Goal: Information Seeking & Learning: Learn about a topic

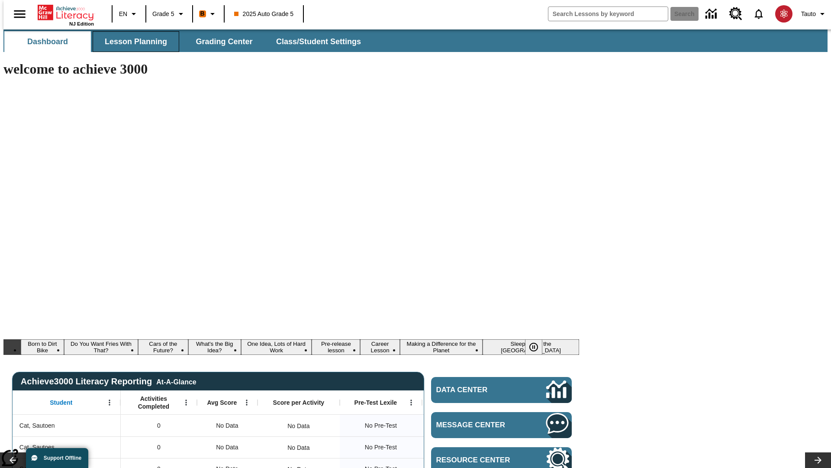
click at [132, 42] on span "Lesson Planning" at bounding box center [136, 42] width 62 height 10
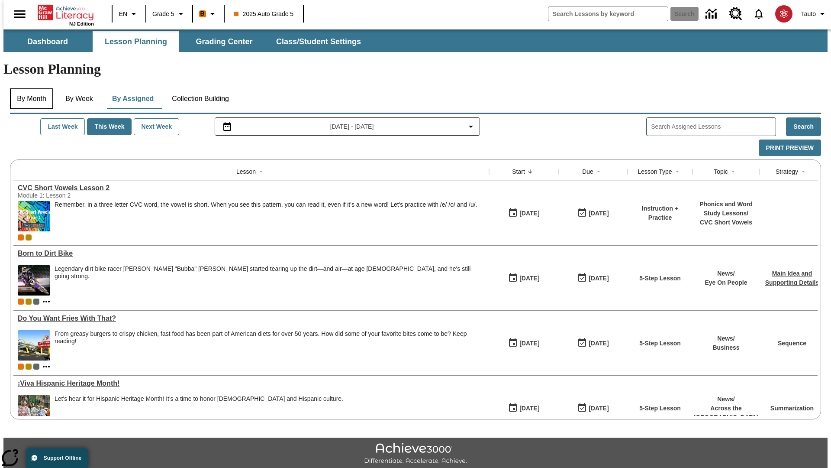
click at [29, 88] on button "By Month" at bounding box center [31, 98] width 43 height 21
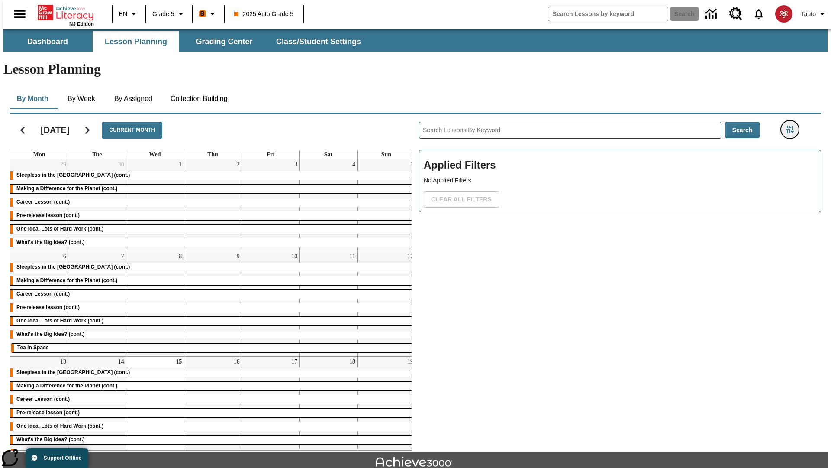
click at [793, 126] on icon "Filters Side menu" at bounding box center [790, 130] width 8 height 8
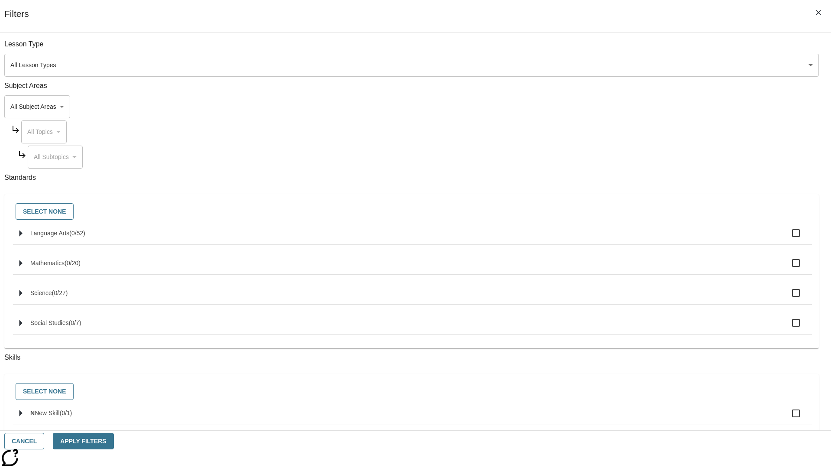
click at [623, 65] on body "Skip to main content NJ Edition EN Grade 5 B 2025 Auto Grade 5 Search 0 Tauto D…" at bounding box center [415, 267] width 824 height 477
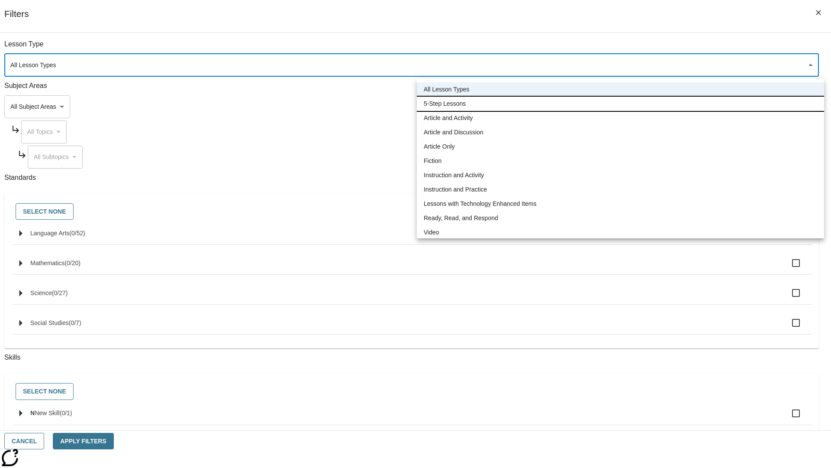
click at [620, 103] on li "5-Step Lessons" at bounding box center [620, 104] width 407 height 14
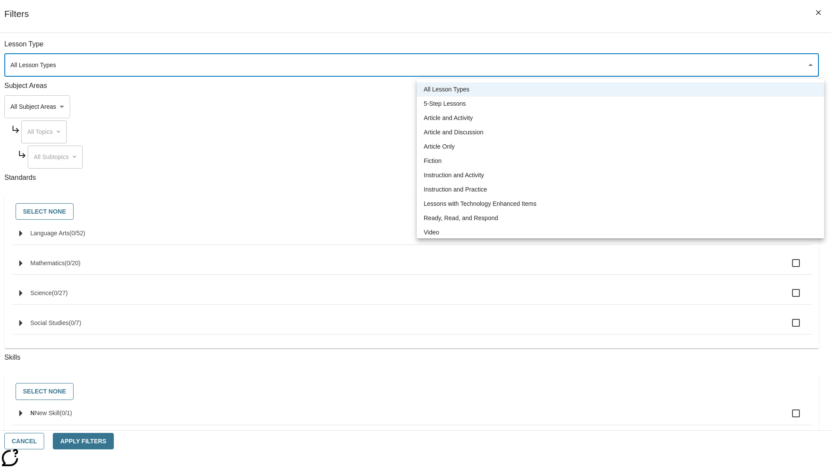
type input "1"
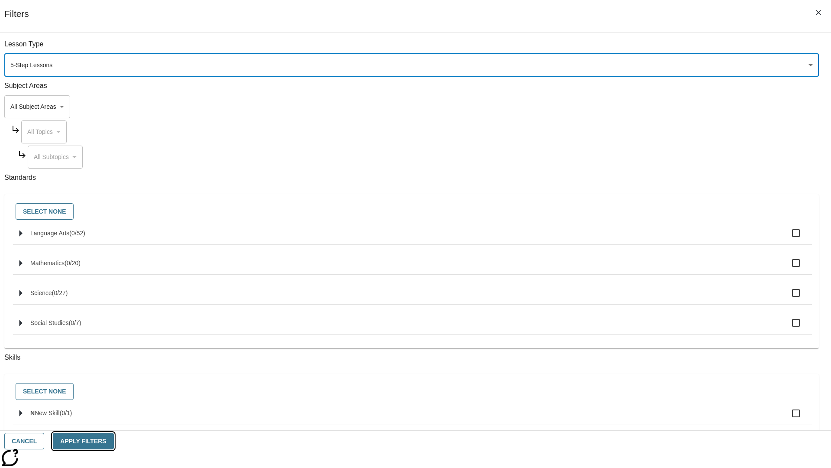
click at [113, 441] on button "Apply Filters" at bounding box center [83, 440] width 61 height 17
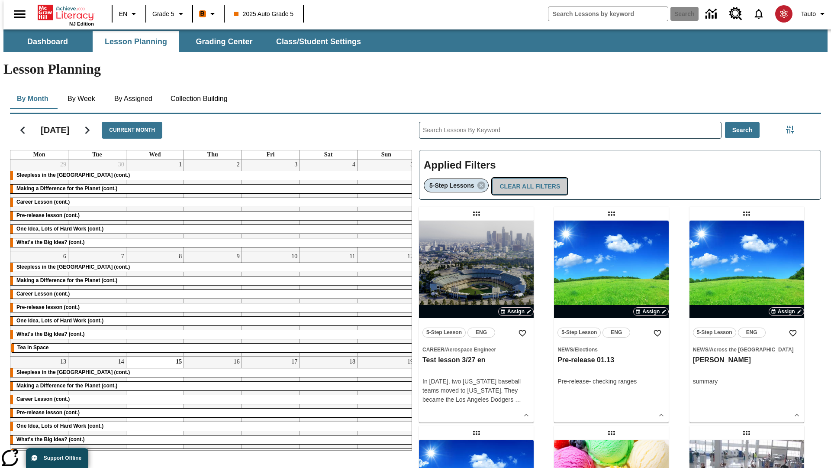
click at [527, 178] on button "Clear All Filters" at bounding box center [529, 186] width 75 height 17
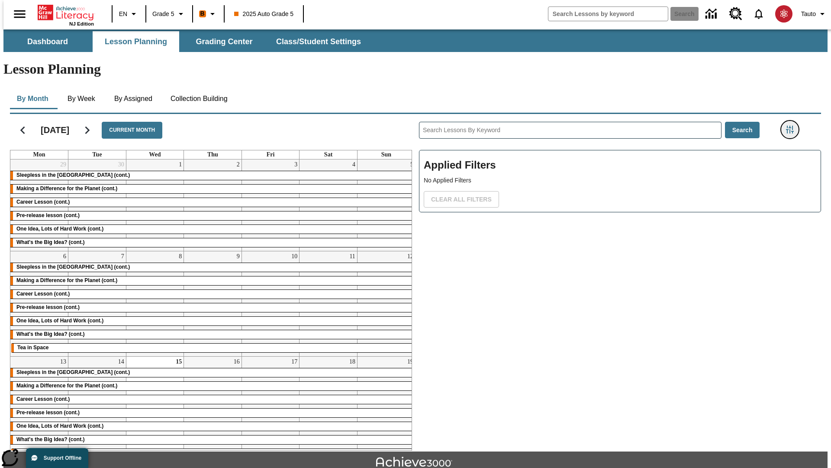
click at [793, 126] on icon "Filters Side menu" at bounding box center [790, 130] width 8 height 8
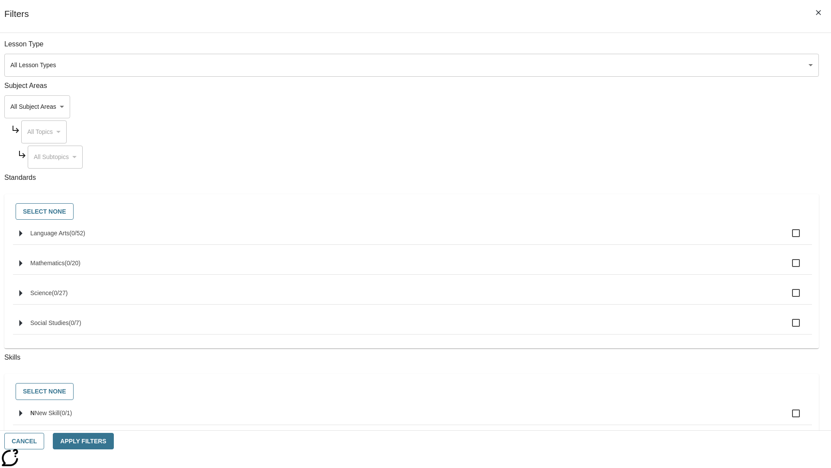
click at [623, 106] on body "Skip to main content NJ Edition EN Grade 5 B 2025 Auto Grade 5 Search 0 Tauto D…" at bounding box center [415, 267] width 824 height 477
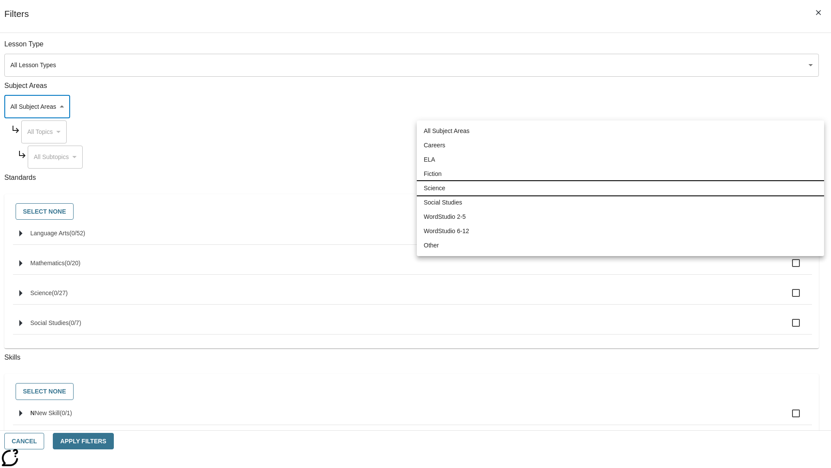
click at [620, 188] on li "Science" at bounding box center [620, 188] width 407 height 14
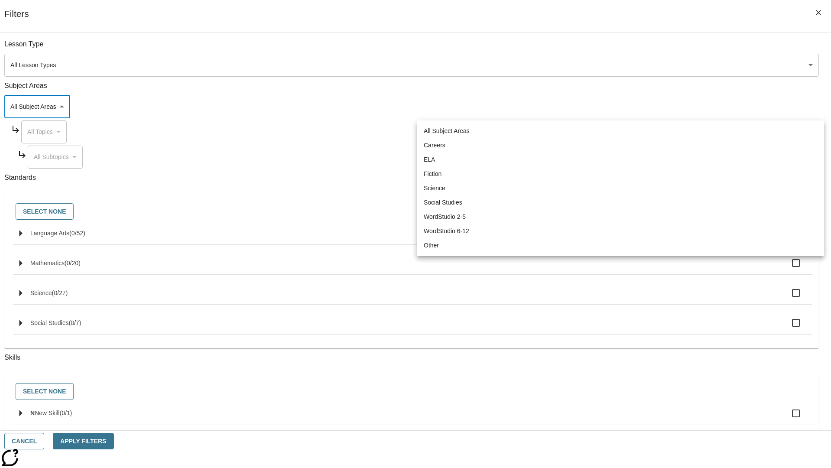
type input "2"
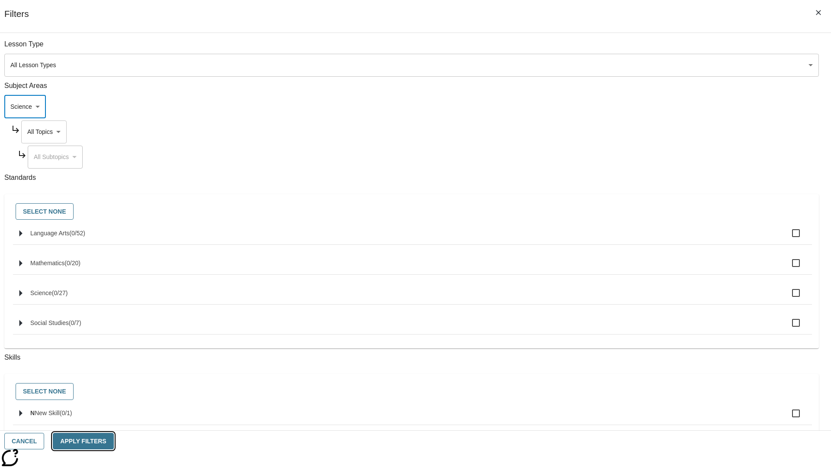
click at [113, 441] on button "Apply Filters" at bounding box center [83, 440] width 61 height 17
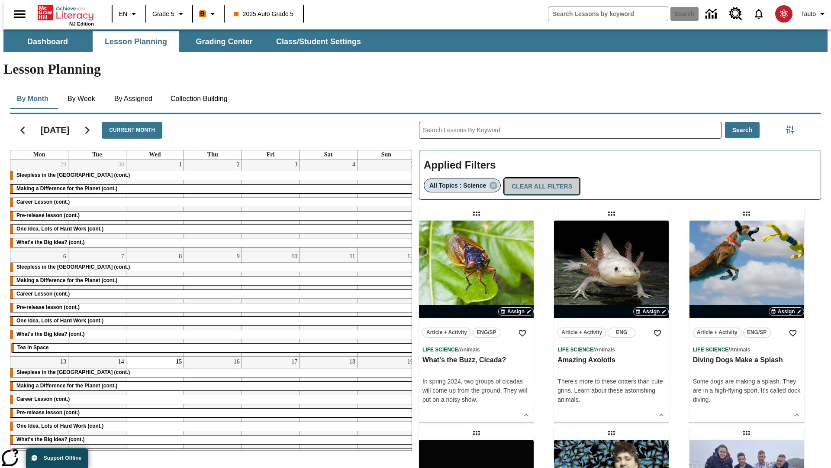
click at [538, 178] on button "Clear All Filters" at bounding box center [541, 186] width 75 height 17
click at [793, 126] on icon "Filters Side menu" at bounding box center [790, 130] width 8 height 8
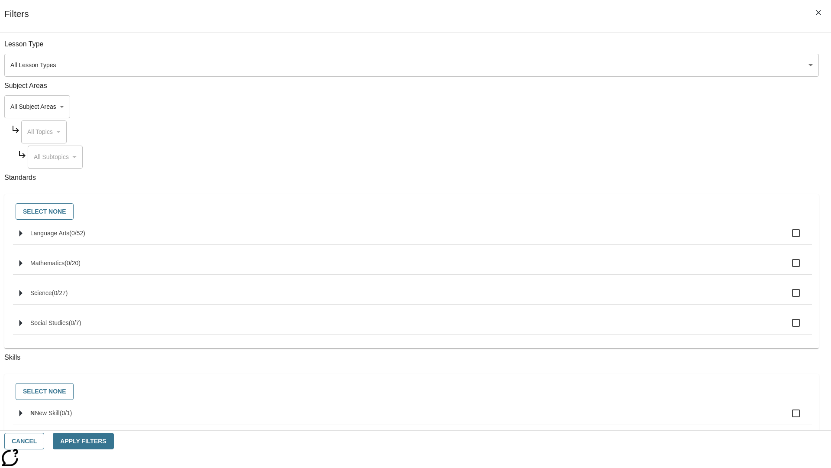
click at [69, 236] on span "Language Arts" at bounding box center [49, 232] width 39 height 7
click at [787, 238] on input "Language Arts ( 0 / 52 )" at bounding box center [796, 233] width 18 height 18
checkbox input "true"
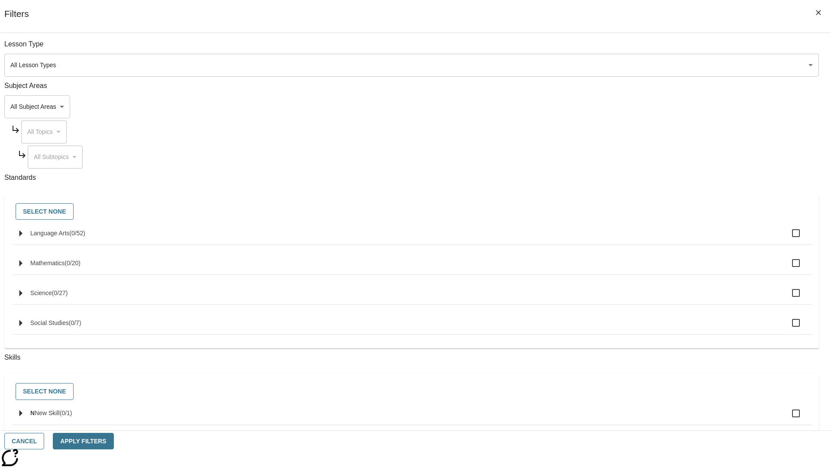
checkbox input "true"
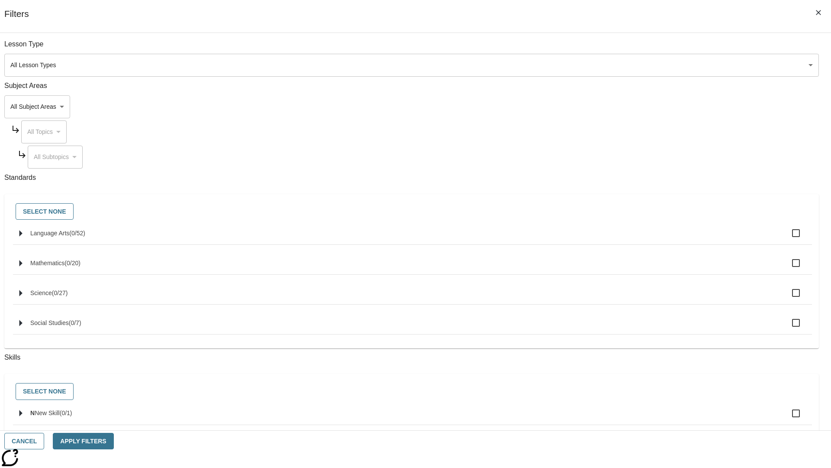
checkbox input "true"
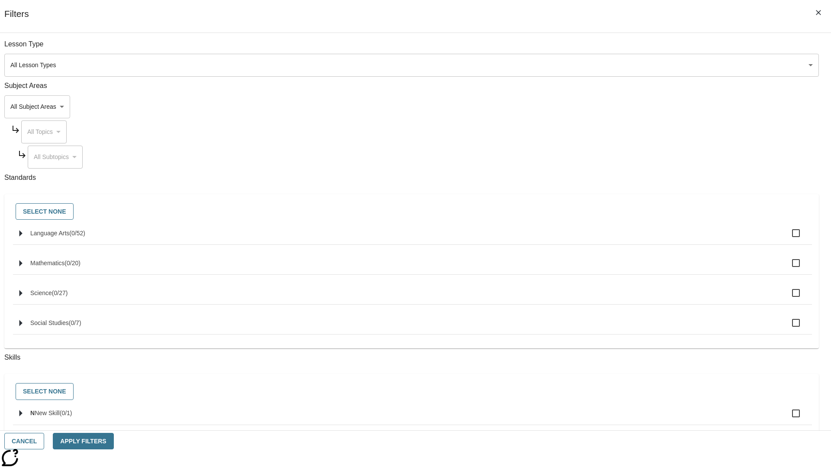
checkbox input "true"
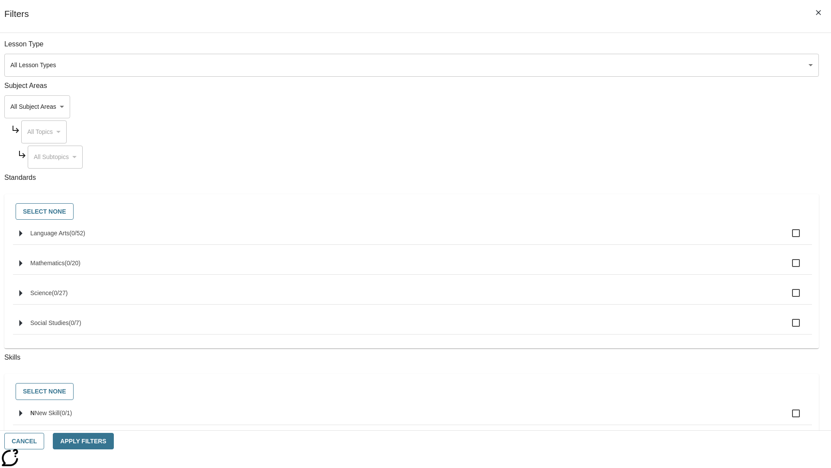
checkbox input "true"
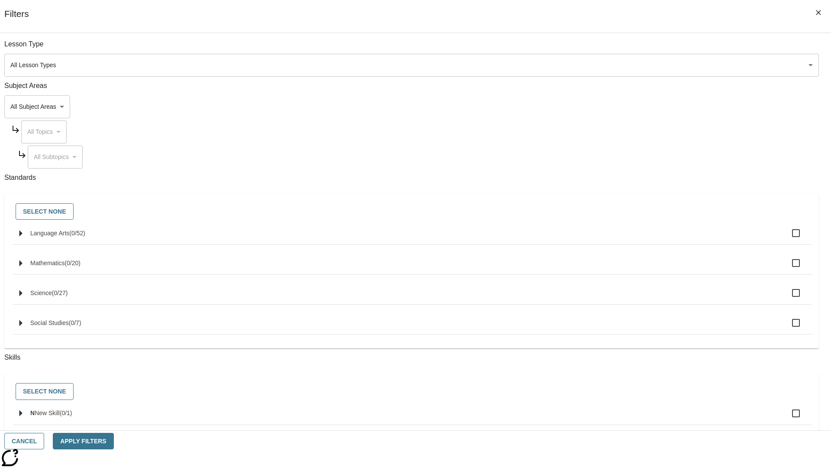
checkbox input "true"
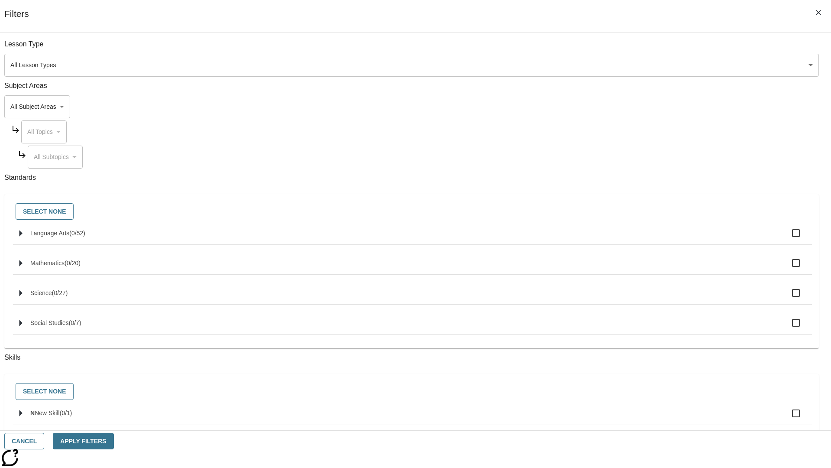
checkbox input "true"
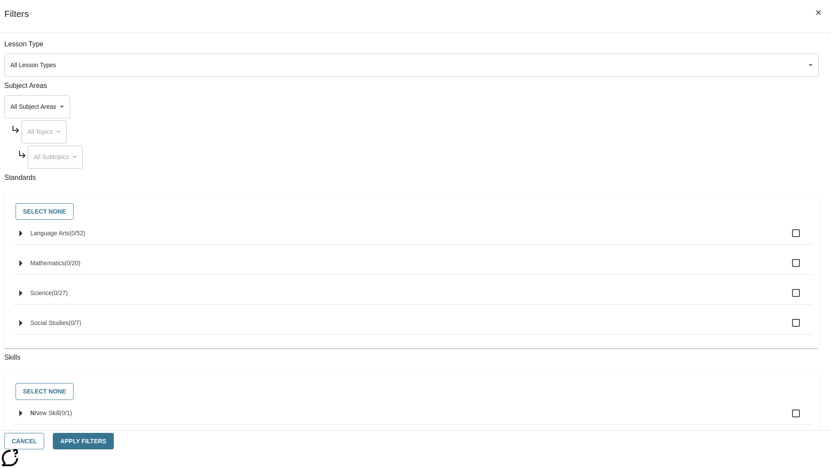
checkbox input "true"
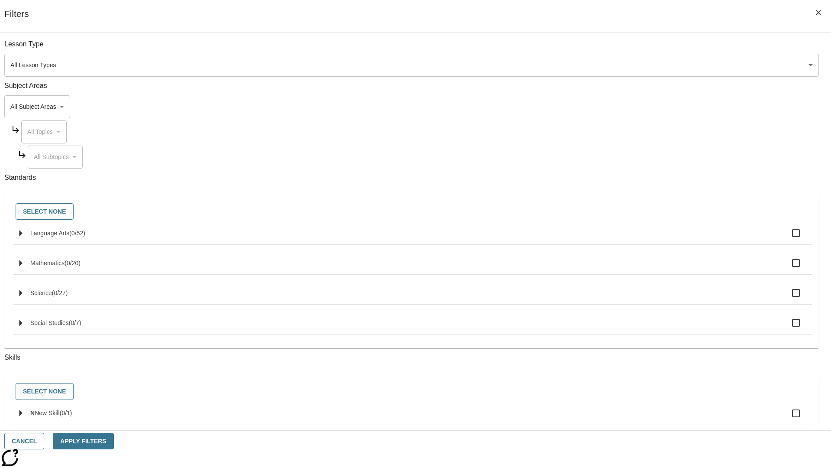
checkbox input "true"
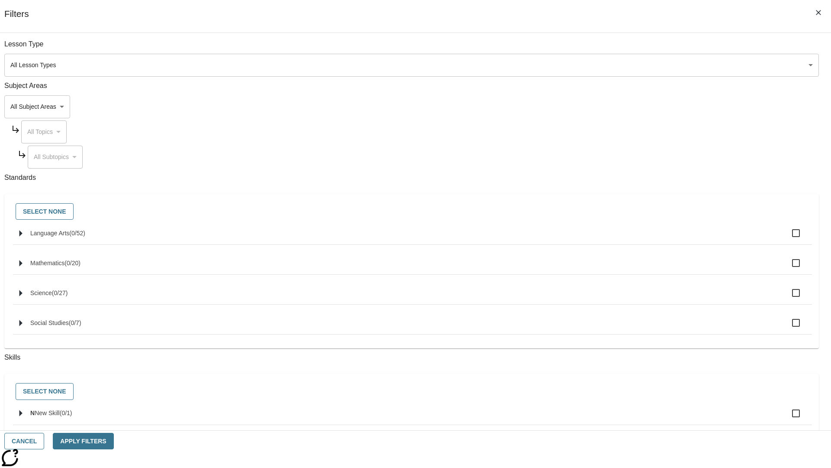
checkbox input "true"
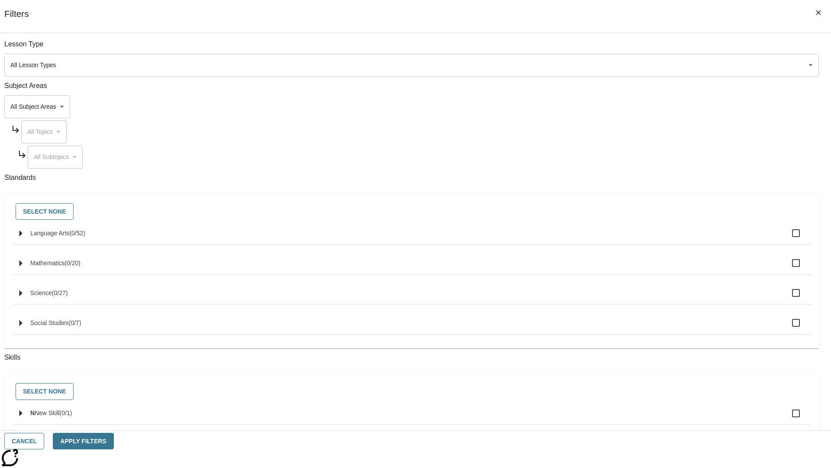
checkbox input "true"
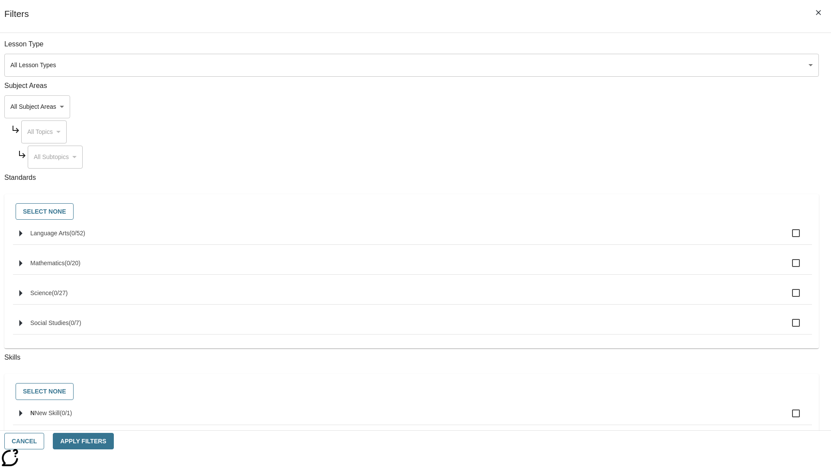
checkbox input "true"
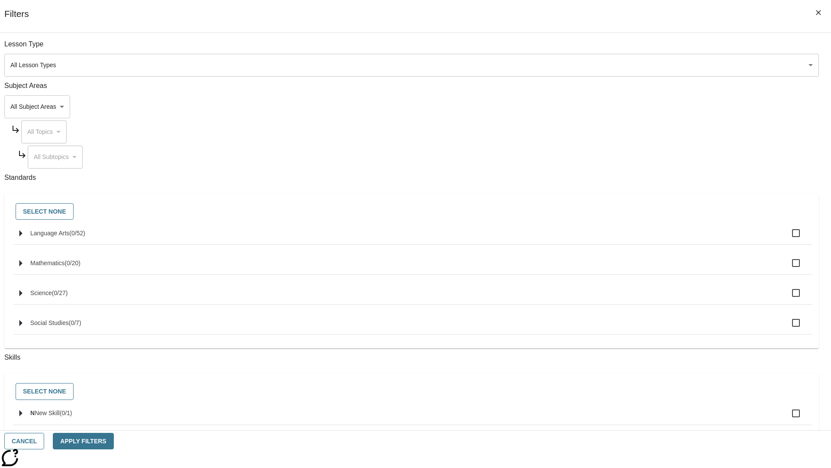
checkbox input "true"
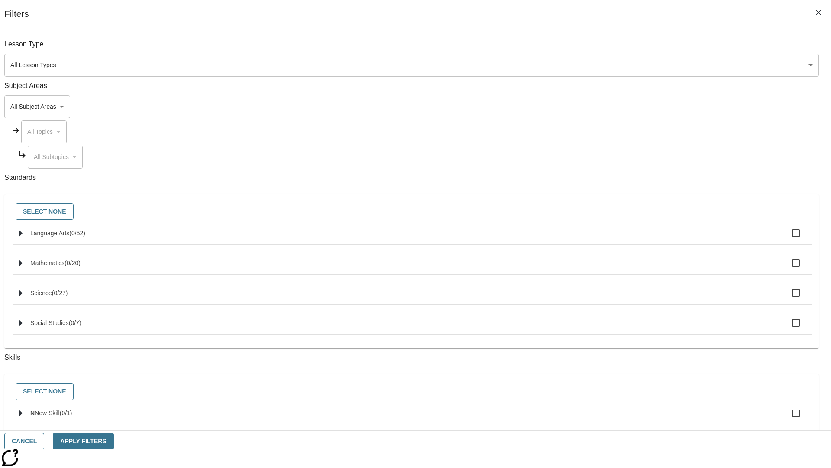
checkbox input "true"
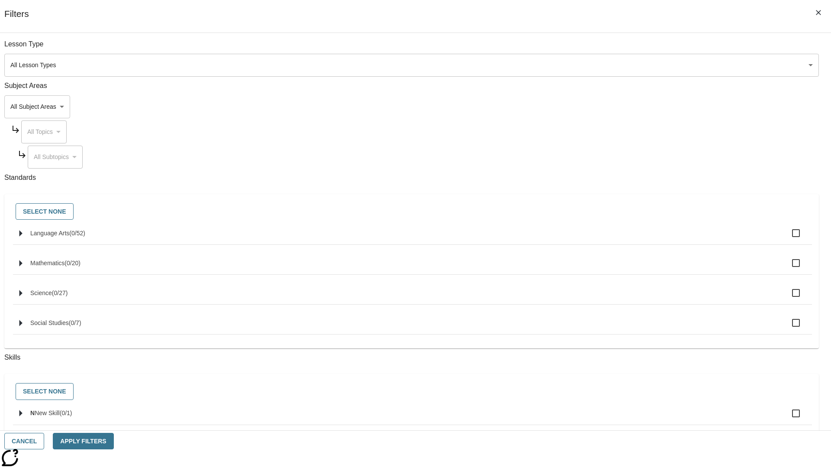
checkbox input "true"
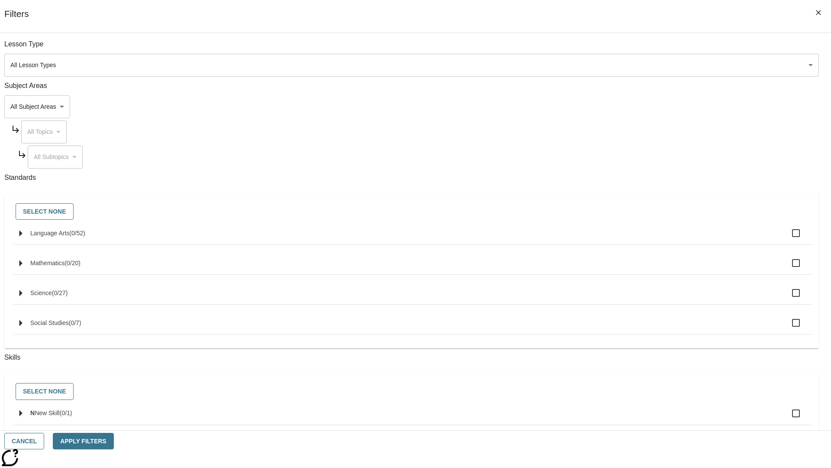
checkbox input "true"
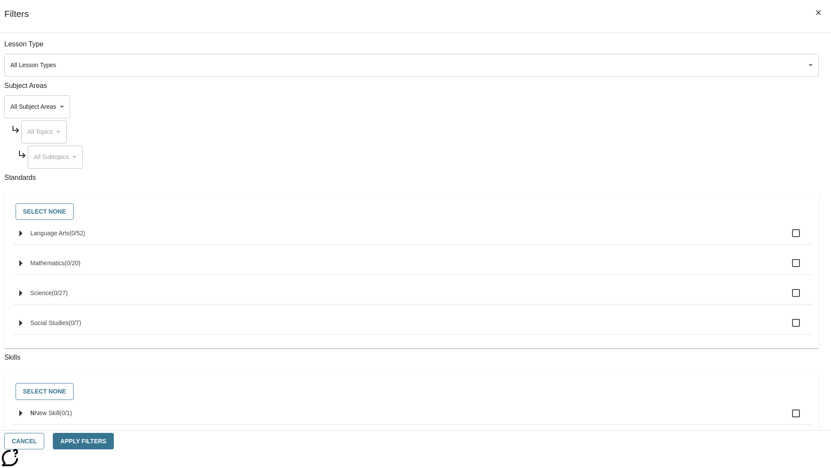
checkbox input "true"
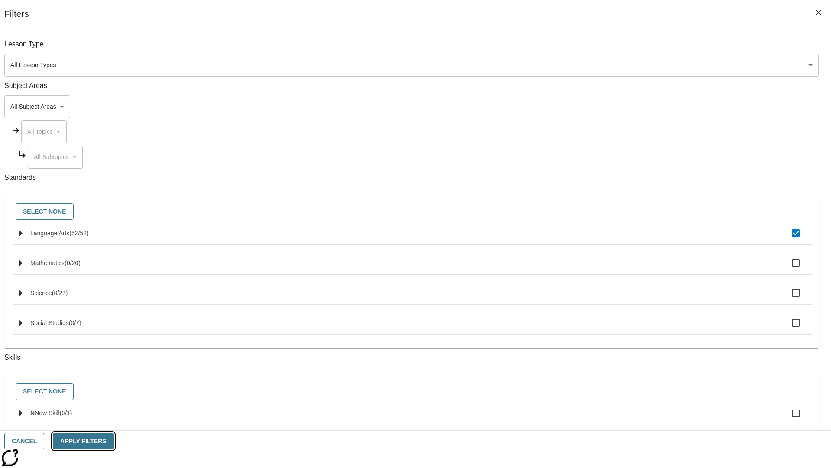
click at [113, 441] on button "Apply Filters" at bounding box center [83, 440] width 61 height 17
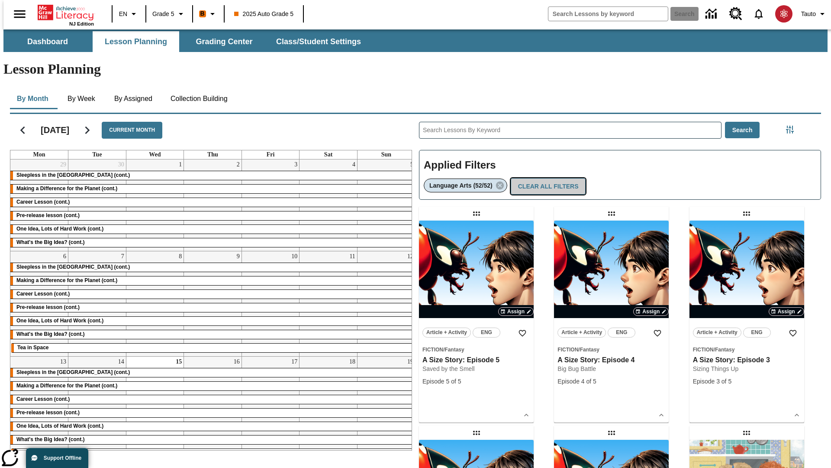
click at [546, 178] on button "Clear All Filters" at bounding box center [548, 186] width 75 height 17
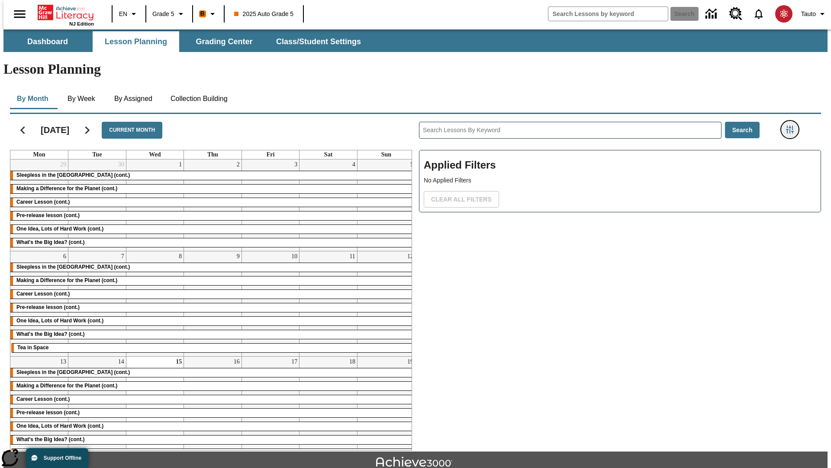
click at [793, 126] on icon "Filters Side menu" at bounding box center [790, 130] width 8 height 8
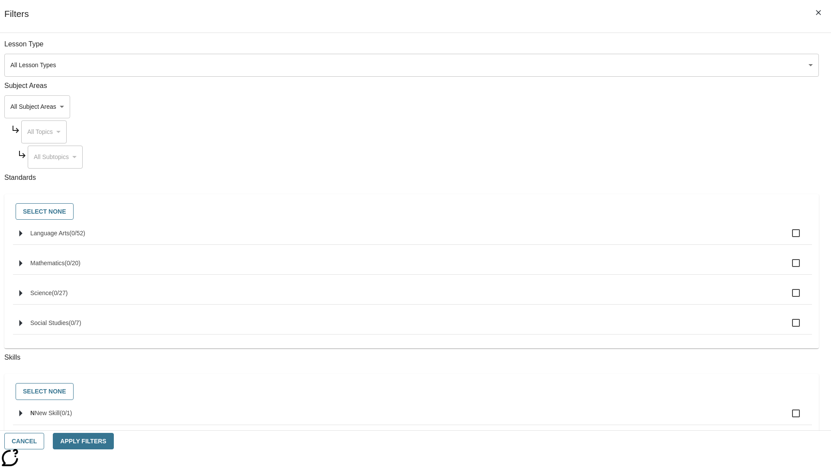
click at [624, 418] on label "N New Skill ( 0 / 1 )" at bounding box center [417, 413] width 775 height 18
click at [787, 418] on input "N New Skill ( 0 / 1 )" at bounding box center [796, 413] width 18 height 18
checkbox input "true"
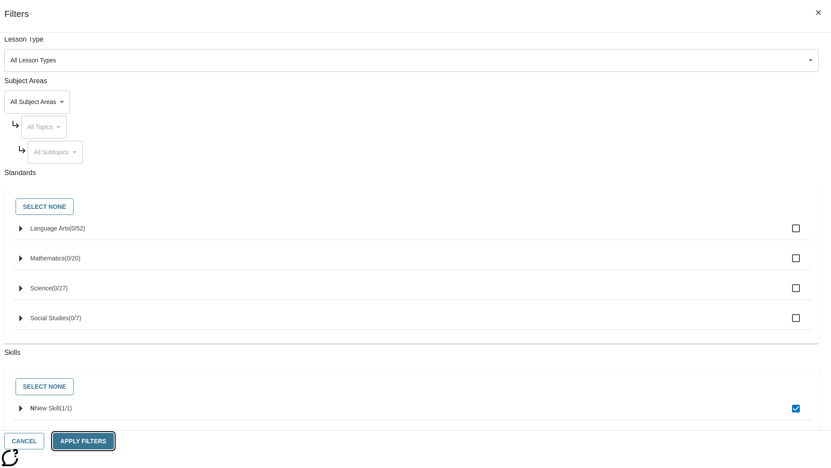
click at [113, 441] on button "Apply Filters" at bounding box center [83, 440] width 61 height 17
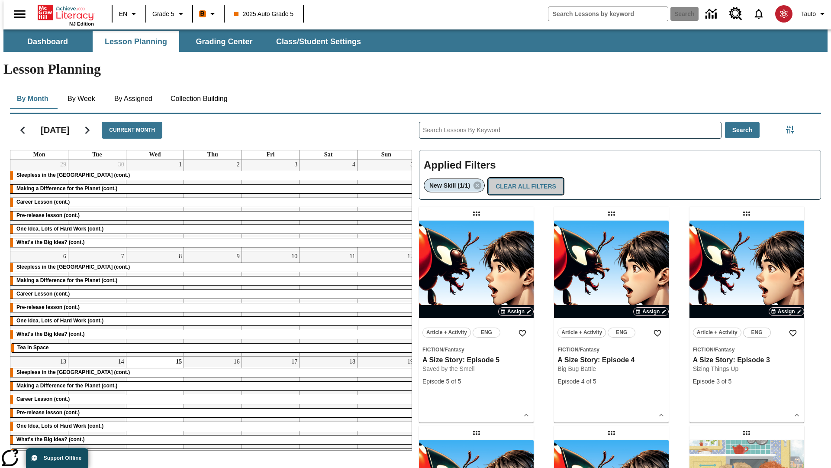
click at [524, 178] on button "Clear All Filters" at bounding box center [525, 186] width 75 height 17
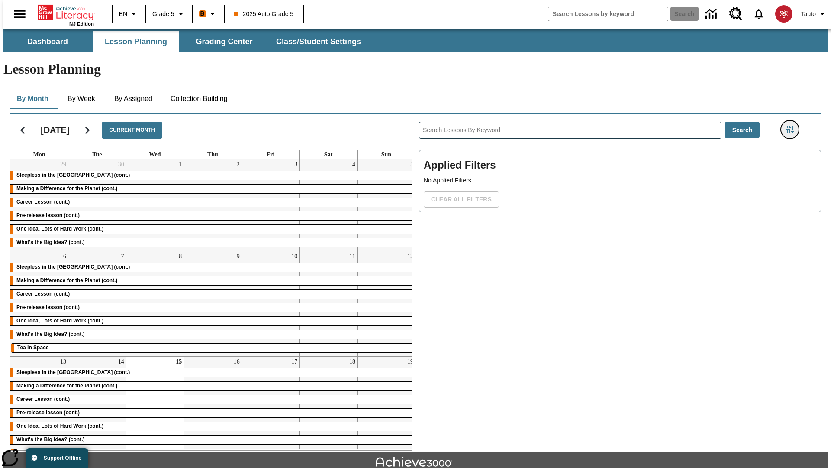
click at [793, 126] on icon "Filters Side menu" at bounding box center [790, 130] width 8 height 8
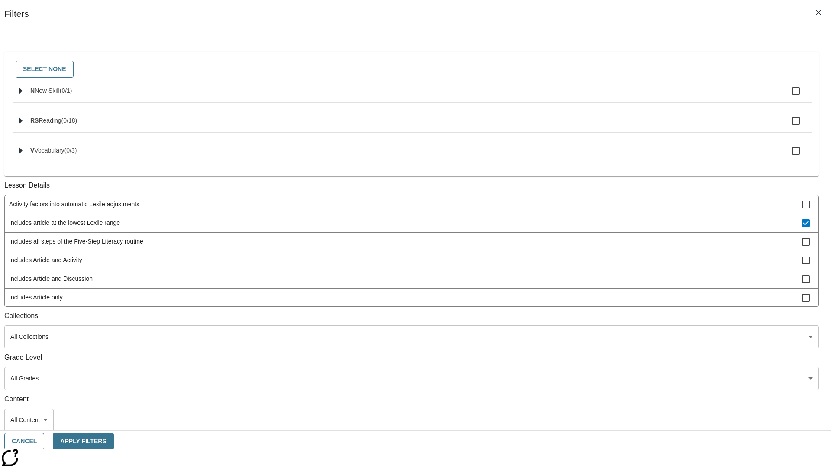
checkbox input "true"
click at [113, 441] on button "Apply Filters" at bounding box center [83, 440] width 61 height 17
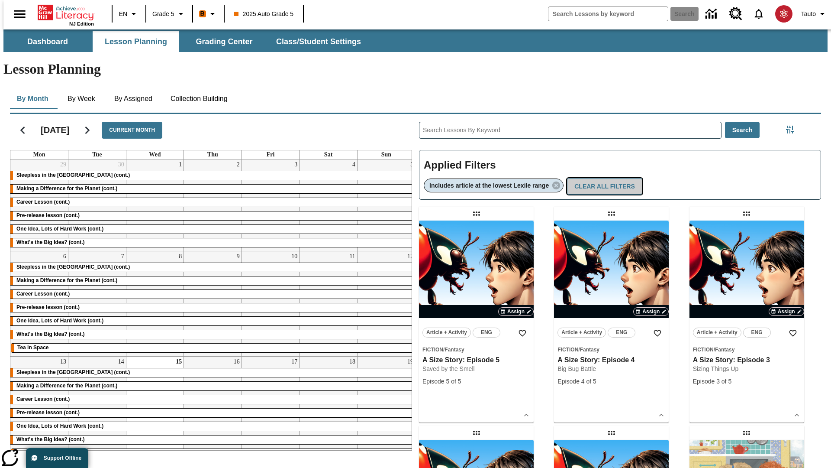
click at [606, 178] on button "Clear All Filters" at bounding box center [604, 186] width 75 height 17
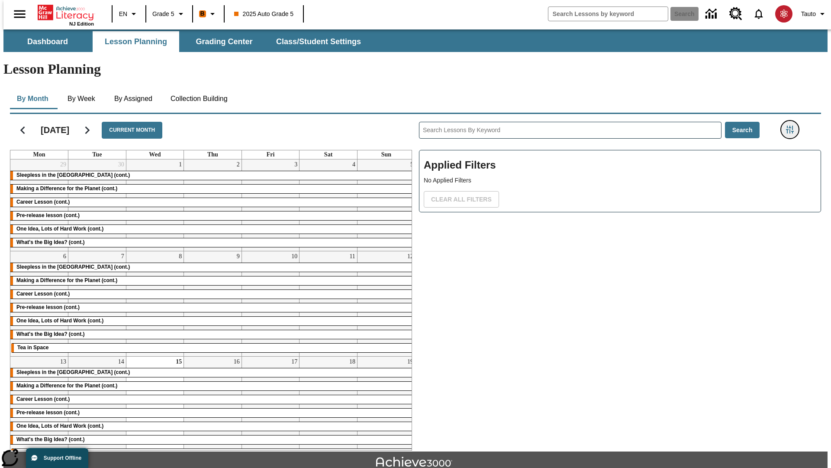
click at [793, 126] on icon "Filters Side menu" at bounding box center [790, 130] width 8 height 8
